Goal: Information Seeking & Learning: Stay updated

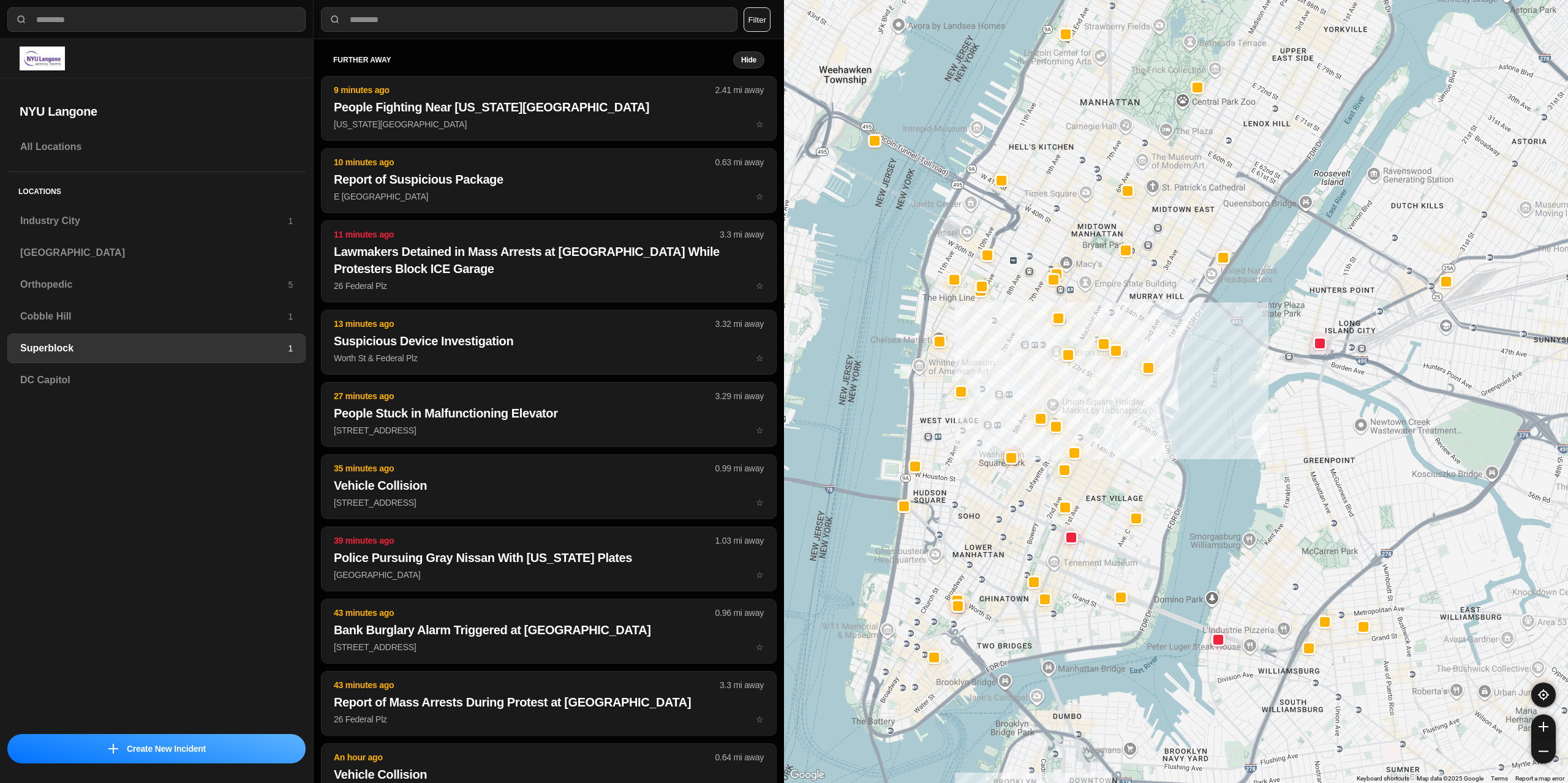
select select "*"
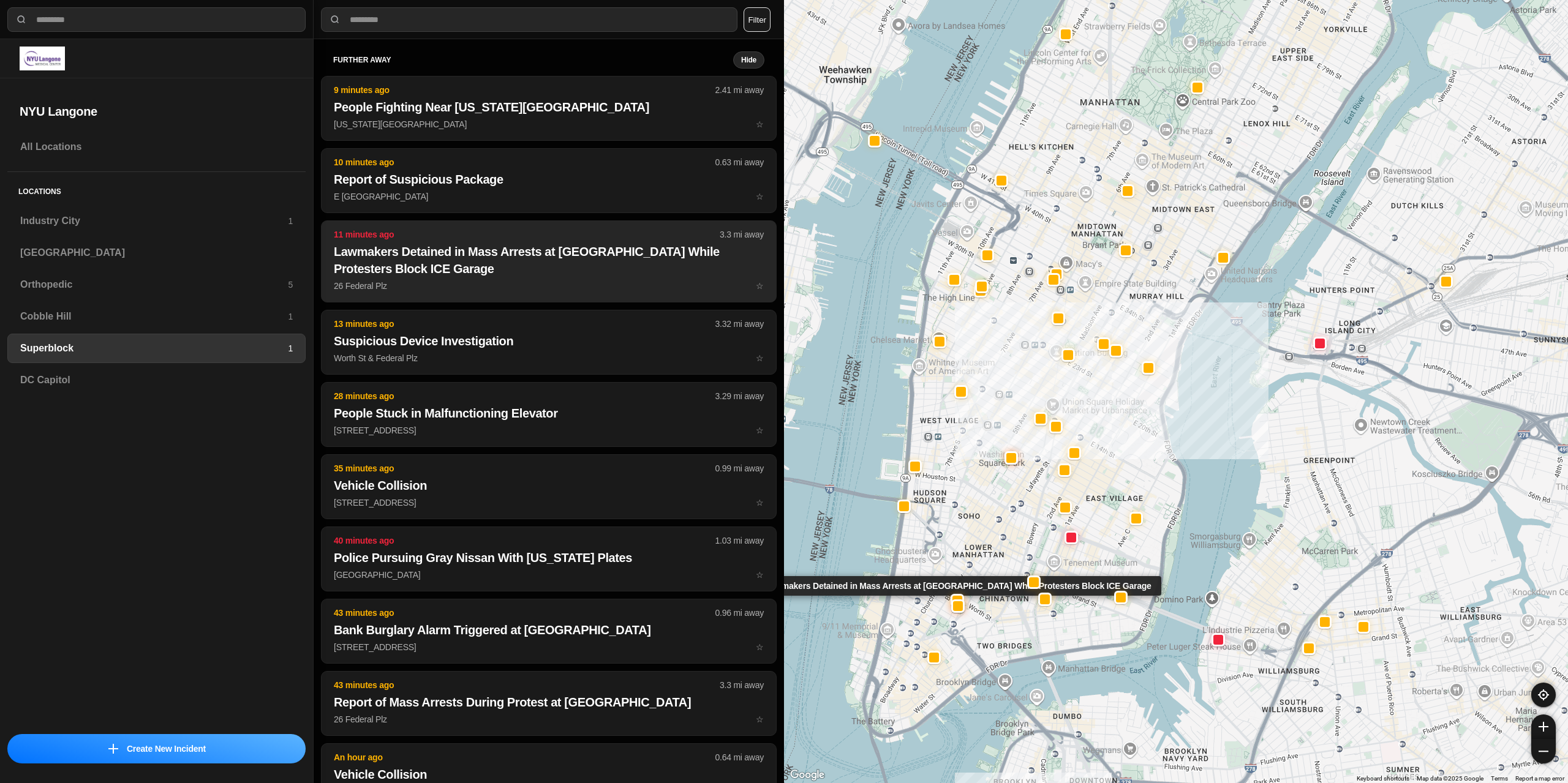
click at [452, 274] on h2 "Lawmakers Detained in Mass Arrests at [GEOGRAPHIC_DATA] While Protesters Block …" at bounding box center [549, 260] width 430 height 34
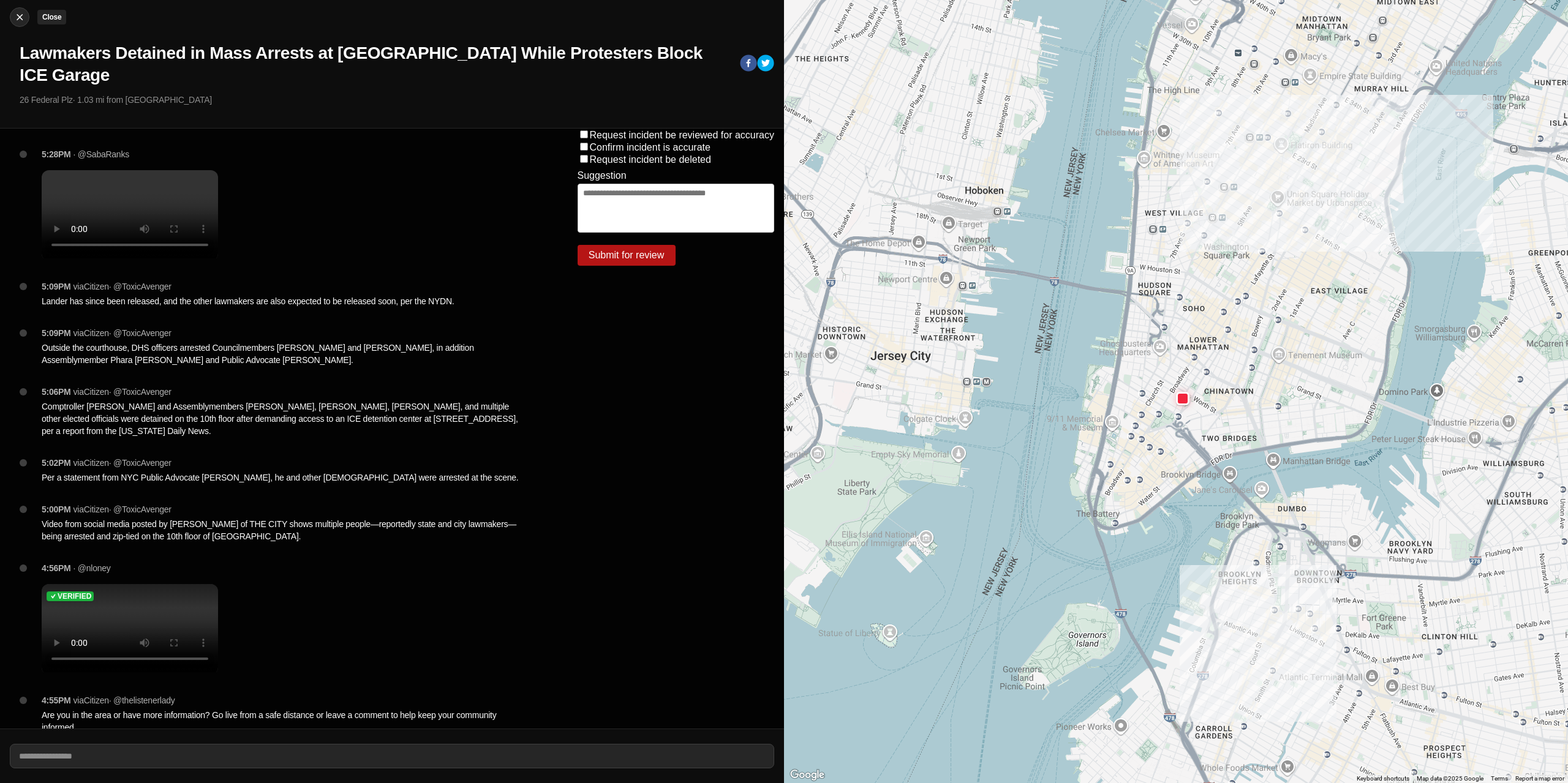
click at [15, 15] on img at bounding box center [20, 17] width 12 height 12
select select "*"
